Goal: Check status: Check status

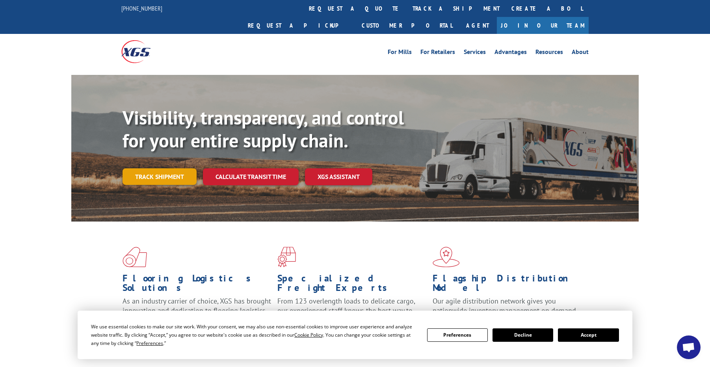
click at [176, 168] on link "Track shipment" at bounding box center [160, 176] width 74 height 17
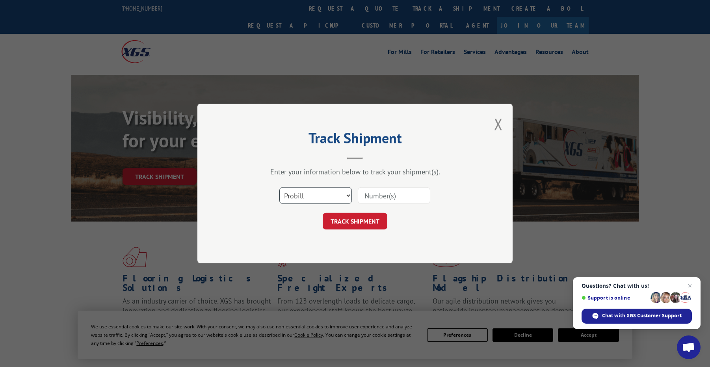
click at [343, 196] on select "Select category... Probill BOL PO" at bounding box center [315, 195] width 72 height 17
select select "bol"
click at [279, 187] on select "Select category... Probill BOL PO" at bounding box center [315, 195] width 72 height 17
click at [396, 198] on input at bounding box center [394, 195] width 72 height 17
type input "5537299"
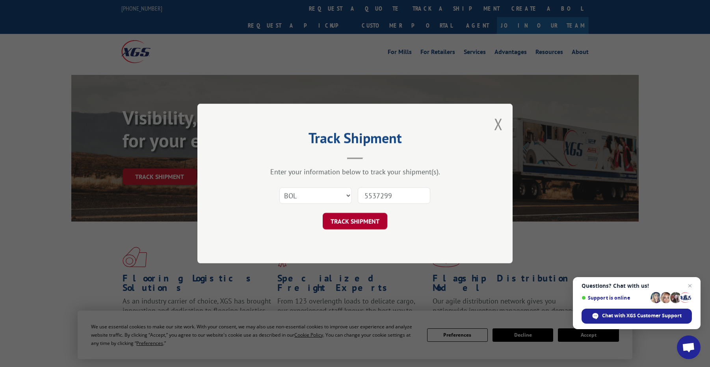
click at [362, 219] on button "TRACK SHIPMENT" at bounding box center [355, 221] width 65 height 17
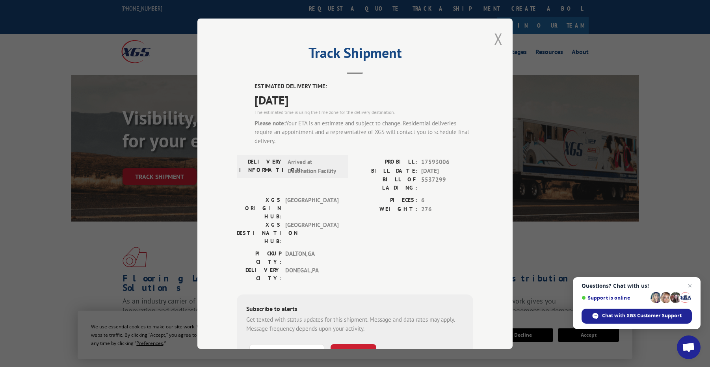
click at [494, 36] on button "Close modal" at bounding box center [498, 38] width 9 height 21
